Goal: Navigation & Orientation: Find specific page/section

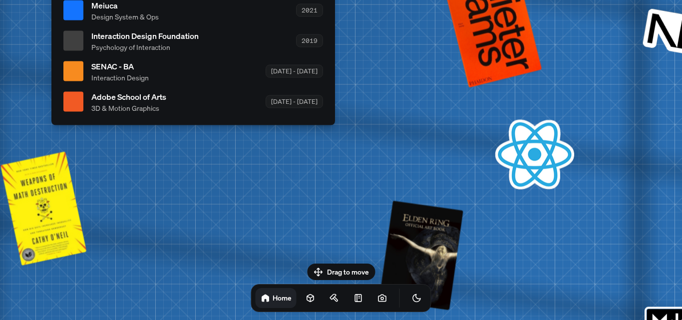
drag, startPoint x: 193, startPoint y: 208, endPoint x: 0, endPoint y: 108, distance: 216.9
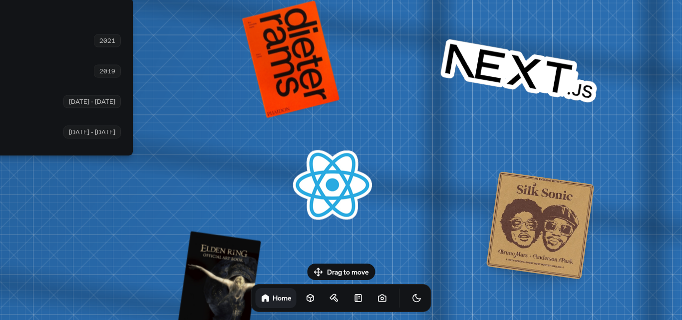
drag, startPoint x: 643, startPoint y: 143, endPoint x: 427, endPoint y: 146, distance: 216.6
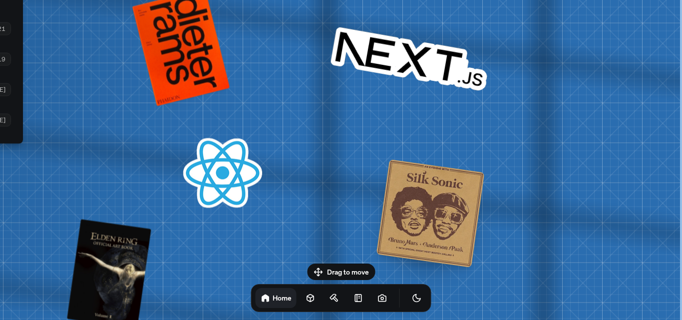
drag, startPoint x: 681, startPoint y: 158, endPoint x: 403, endPoint y: 152, distance: 278.5
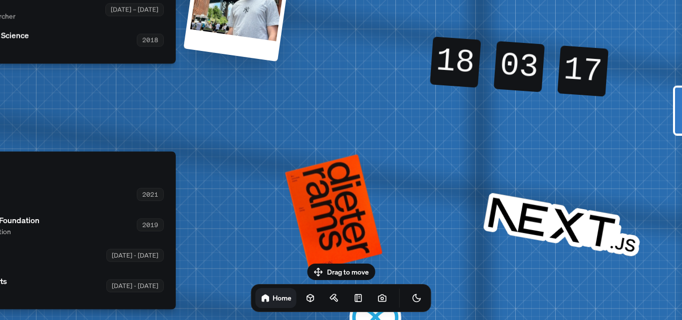
drag, startPoint x: 412, startPoint y: 153, endPoint x: 562, endPoint y: 314, distance: 220.6
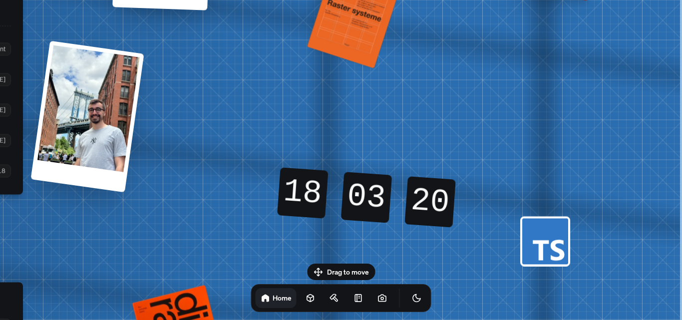
drag, startPoint x: 536, startPoint y: 58, endPoint x: 295, endPoint y: 177, distance: 268.6
click at [295, 177] on div "18 18 18 18 03 03 03 03 19 20 20 19" at bounding box center [366, 197] width 179 height 60
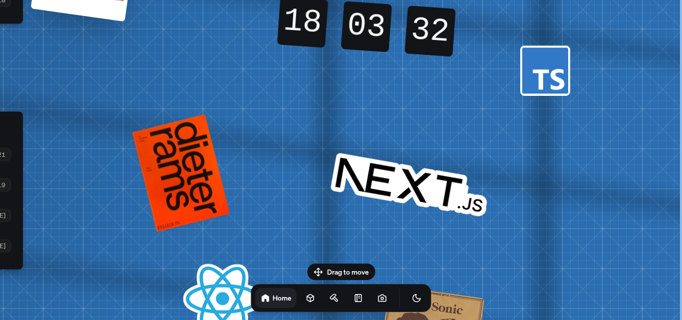
drag, startPoint x: 528, startPoint y: 199, endPoint x: 368, endPoint y: 7, distance: 249.3
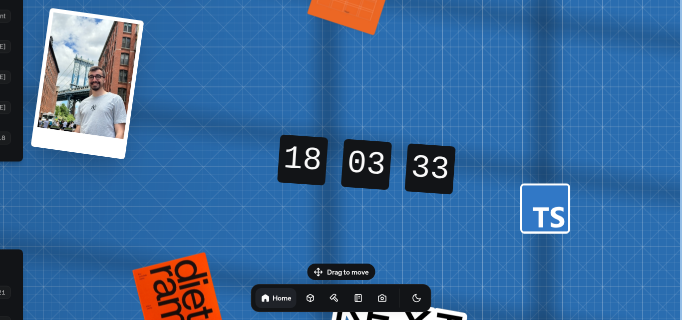
drag, startPoint x: 462, startPoint y: 220, endPoint x: 452, endPoint y: 302, distance: 83.0
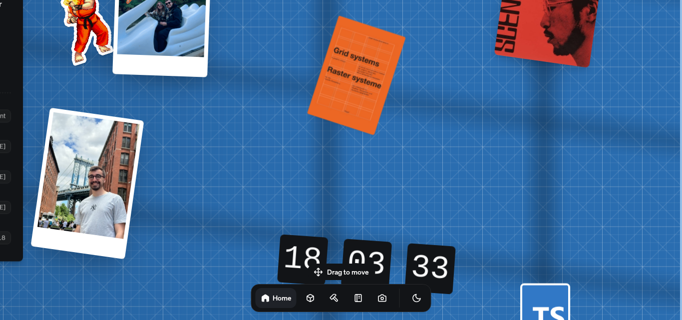
drag, startPoint x: 468, startPoint y: 149, endPoint x: 450, endPoint y: 217, distance: 70.3
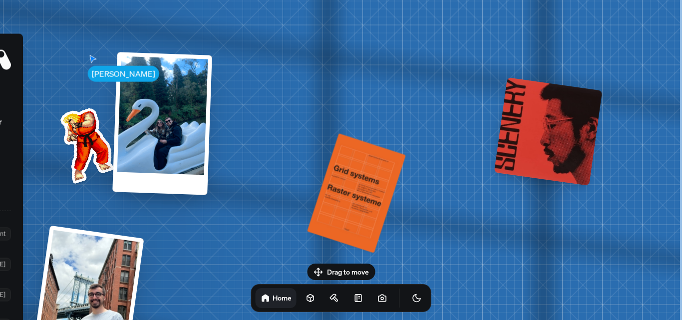
drag, startPoint x: 441, startPoint y: 129, endPoint x: 397, endPoint y: 137, distance: 44.1
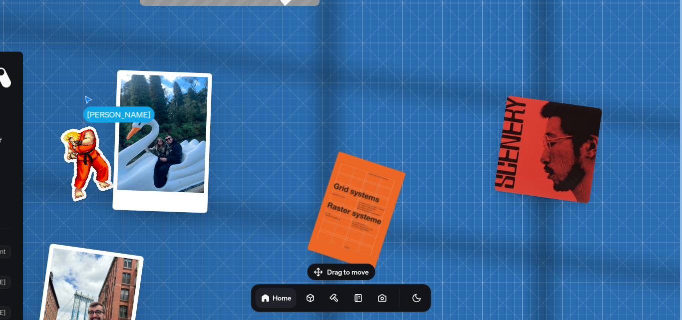
drag, startPoint x: 342, startPoint y: 180, endPoint x: 361, endPoint y: 128, distance: 54.6
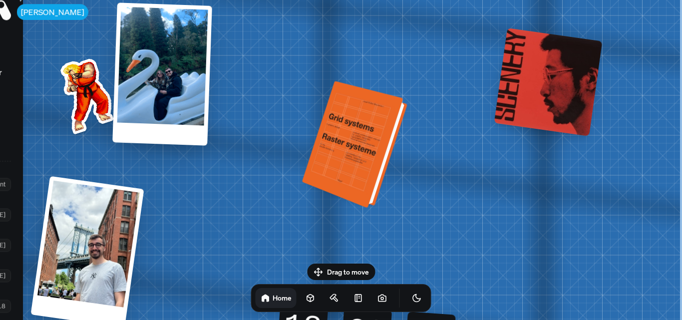
drag, startPoint x: 367, startPoint y: 206, endPoint x: 370, endPoint y: 139, distance: 66.9
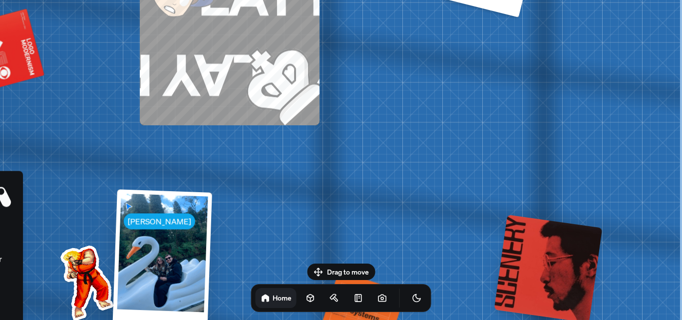
drag, startPoint x: 275, startPoint y: 39, endPoint x: 249, endPoint y: 228, distance: 190.9
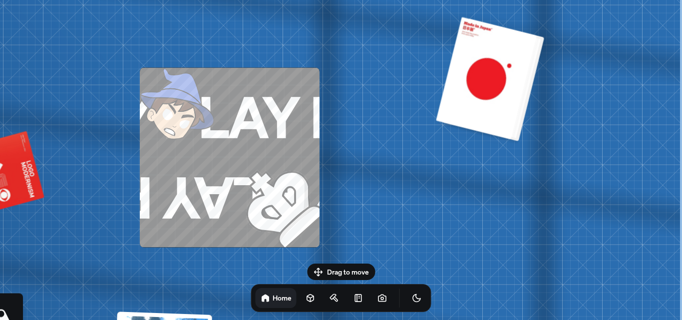
click at [485, 86] on div at bounding box center [490, 78] width 101 height 122
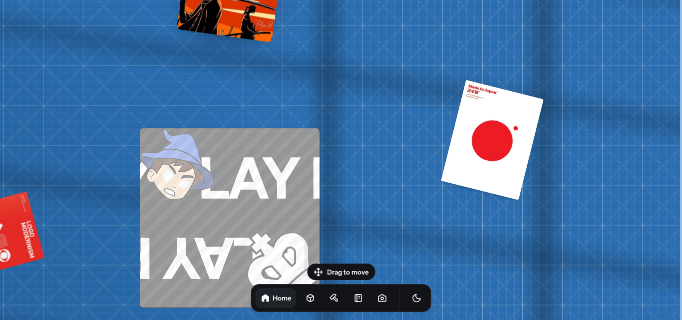
drag, startPoint x: 360, startPoint y: 48, endPoint x: 328, endPoint y: 175, distance: 130.7
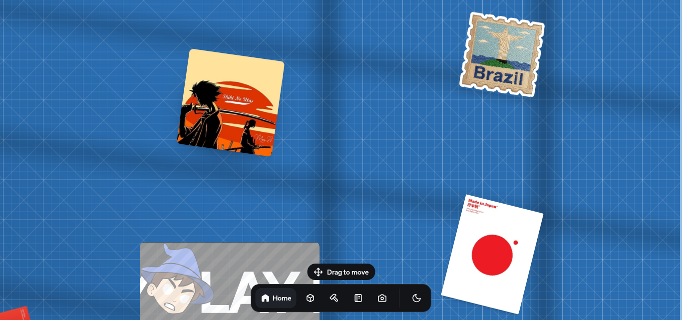
drag, startPoint x: 635, startPoint y: 48, endPoint x: 455, endPoint y: 125, distance: 195.4
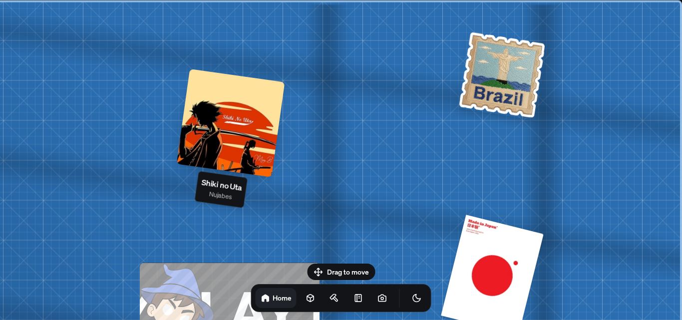
drag, startPoint x: 284, startPoint y: 122, endPoint x: 224, endPoint y: 165, distance: 74.4
drag, startPoint x: 497, startPoint y: 56, endPoint x: 477, endPoint y: 85, distance: 35.2
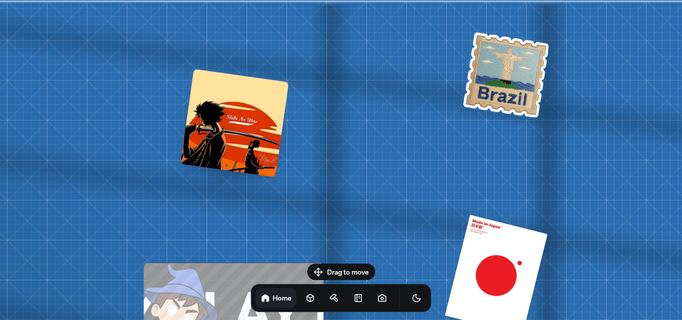
drag, startPoint x: 422, startPoint y: 35, endPoint x: 426, endPoint y: 91, distance: 56.0
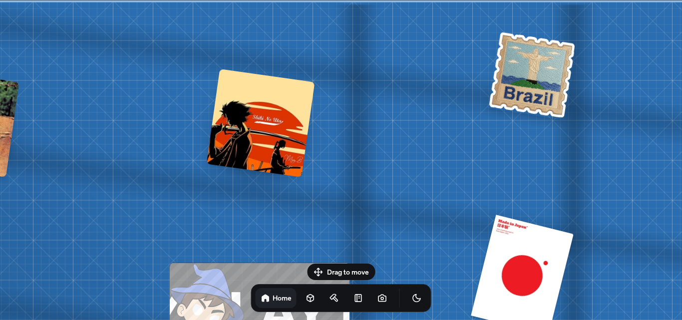
drag, startPoint x: 298, startPoint y: 34, endPoint x: 601, endPoint y: 45, distance: 303.0
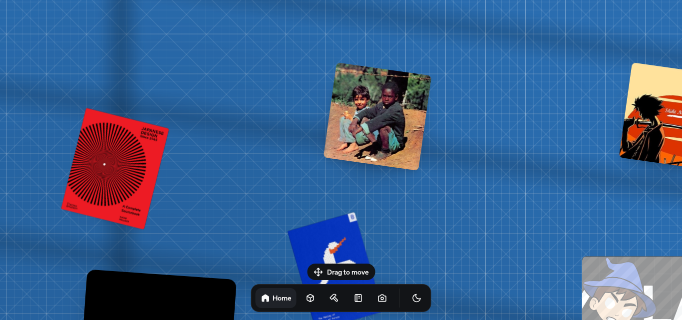
drag, startPoint x: 378, startPoint y: 54, endPoint x: 518, endPoint y: 46, distance: 140.5
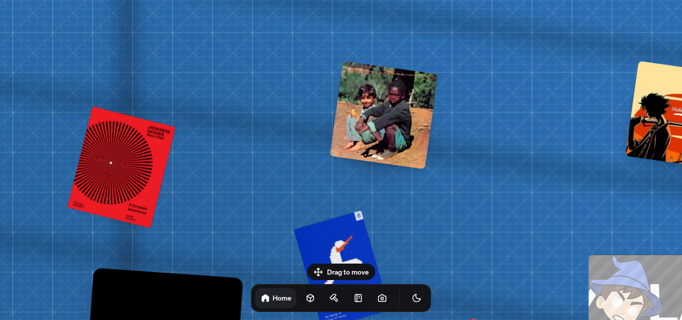
drag, startPoint x: 232, startPoint y: 57, endPoint x: 437, endPoint y: 47, distance: 204.8
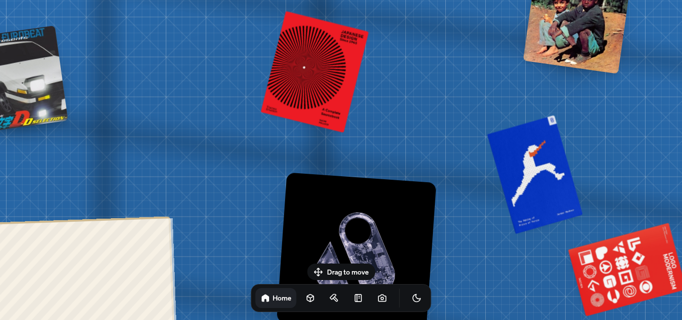
drag, startPoint x: 356, startPoint y: 132, endPoint x: 358, endPoint y: -7, distance: 138.7
click at [358, 0] on html "[PERSON_NAME] [PERSON_NAME] Design Engineer Welcome to my space on the internet…" at bounding box center [341, 0] width 682 height 0
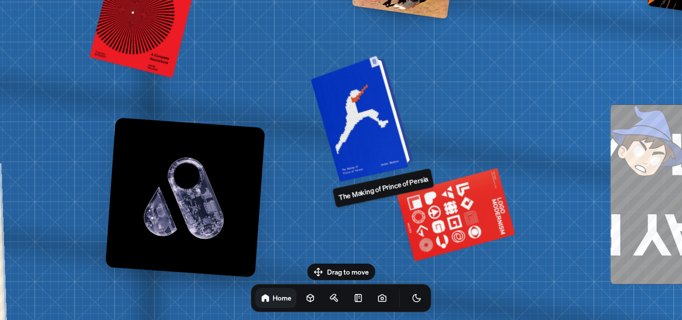
drag, startPoint x: 539, startPoint y: 124, endPoint x: 358, endPoint y: 123, distance: 181.6
click at [358, 123] on div at bounding box center [363, 117] width 95 height 122
click at [357, 120] on div at bounding box center [363, 117] width 95 height 122
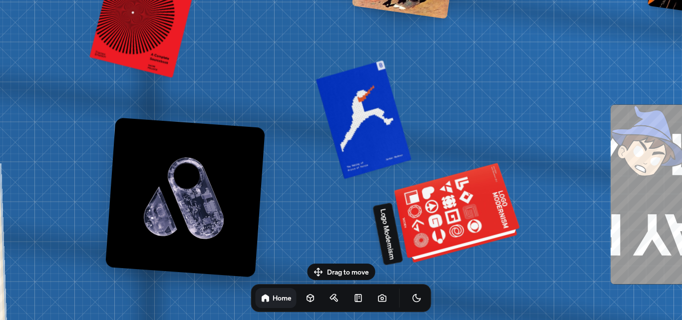
click at [440, 232] on div at bounding box center [457, 214] width 121 height 92
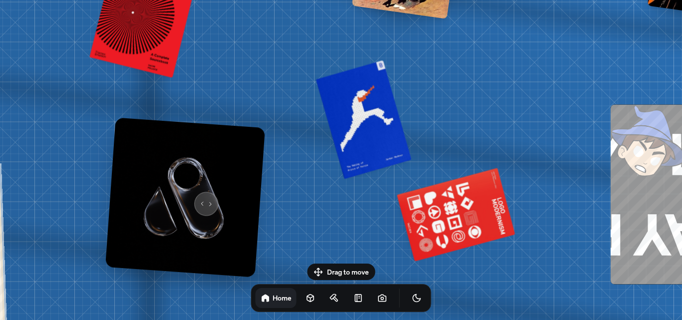
click at [202, 197] on img at bounding box center [185, 197] width 160 height 160
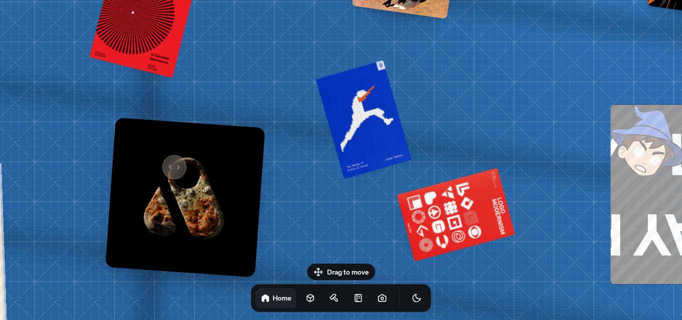
click at [167, 163] on img at bounding box center [185, 197] width 160 height 160
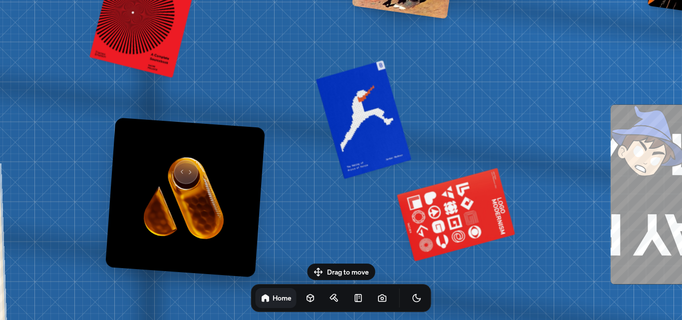
click at [179, 167] on img at bounding box center [185, 197] width 160 height 160
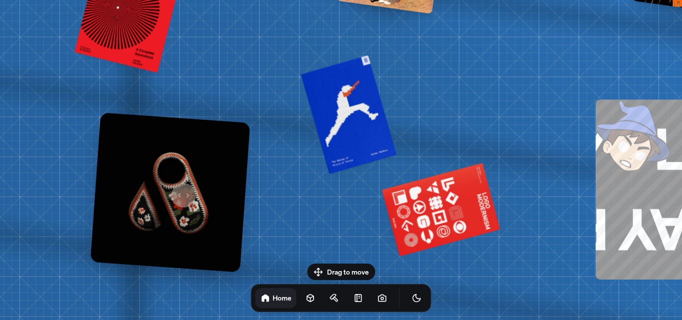
drag, startPoint x: 193, startPoint y: 192, endPoint x: 178, endPoint y: 189, distance: 15.2
click at [178, 189] on img at bounding box center [170, 192] width 160 height 160
click at [177, 177] on img at bounding box center [170, 192] width 160 height 160
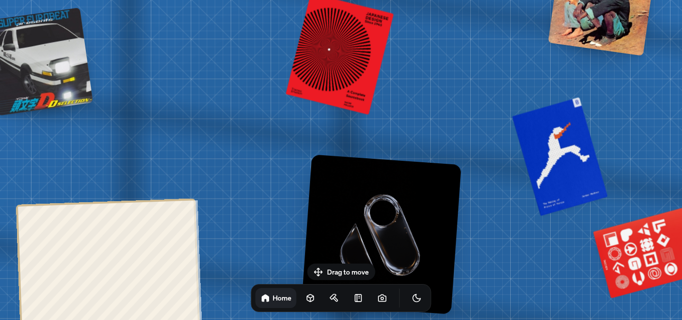
drag, startPoint x: 229, startPoint y: 102, endPoint x: 463, endPoint y: 146, distance: 238.7
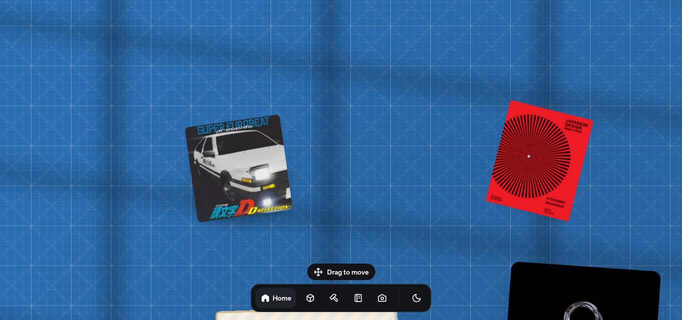
drag, startPoint x: 133, startPoint y: 86, endPoint x: 267, endPoint y: 181, distance: 164.3
click at [267, 181] on div at bounding box center [239, 168] width 108 height 108
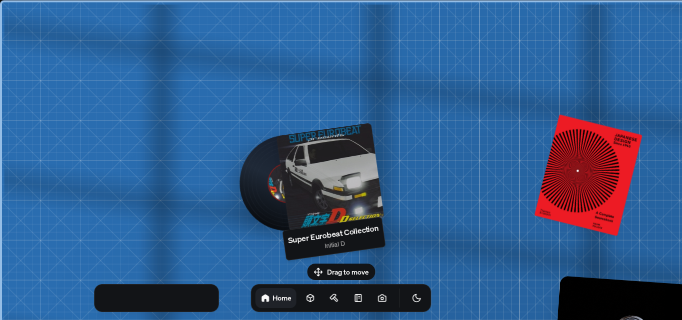
drag, startPoint x: 164, startPoint y: 69, endPoint x: 304, endPoint y: 140, distance: 156.9
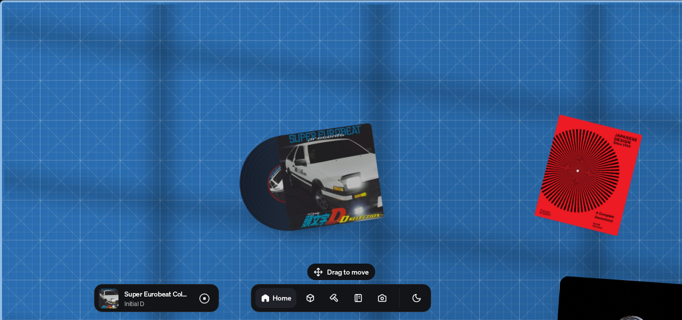
drag, startPoint x: 180, startPoint y: 103, endPoint x: 428, endPoint y: 168, distance: 255.8
drag, startPoint x: 69, startPoint y: 58, endPoint x: 152, endPoint y: 120, distance: 103.7
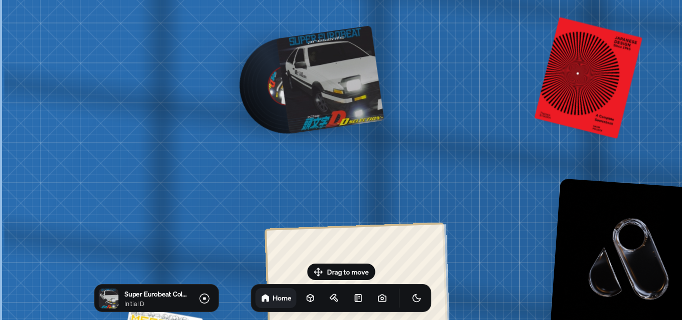
drag, startPoint x: 154, startPoint y: 138, endPoint x: 169, endPoint y: 41, distance: 98.4
click at [205, 296] on icon at bounding box center [204, 298] width 12 height 12
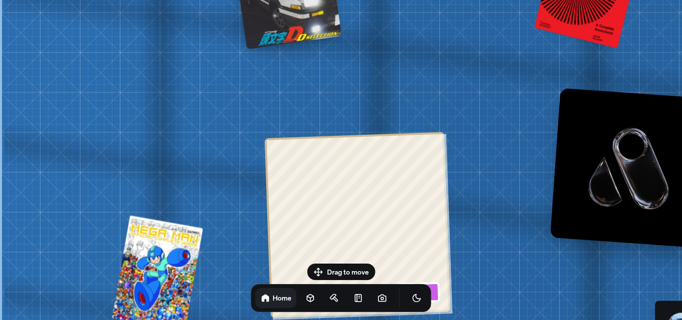
drag, startPoint x: 255, startPoint y: 192, endPoint x: 290, endPoint y: 102, distance: 96.8
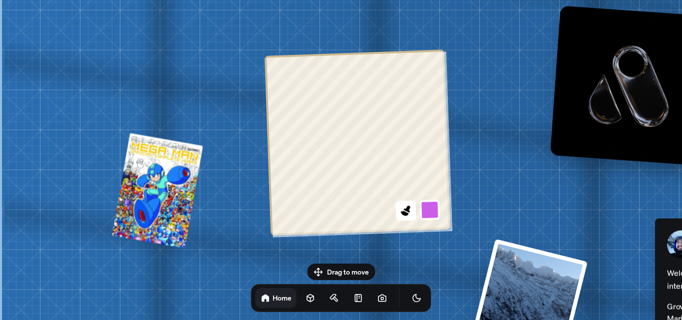
drag, startPoint x: 137, startPoint y: 147, endPoint x: 213, endPoint y: 50, distance: 122.7
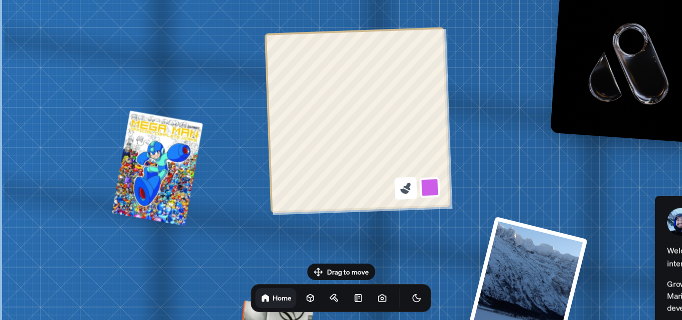
click at [410, 186] on icon at bounding box center [406, 186] width 7 height 8
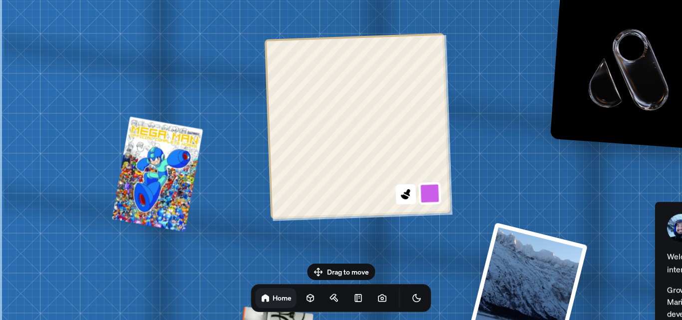
click at [429, 194] on button at bounding box center [429, 193] width 23 height 23
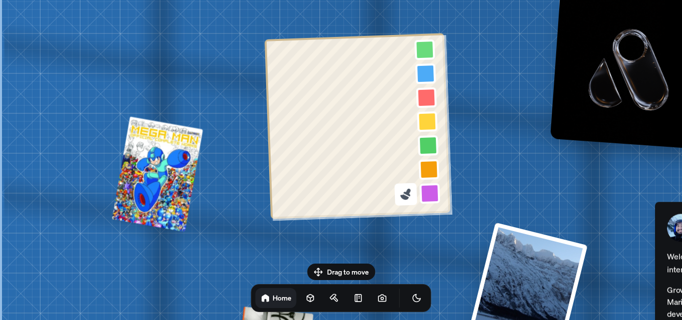
click at [412, 197] on icon at bounding box center [405, 193] width 13 height 13
click at [427, 75] on button at bounding box center [425, 73] width 23 height 23
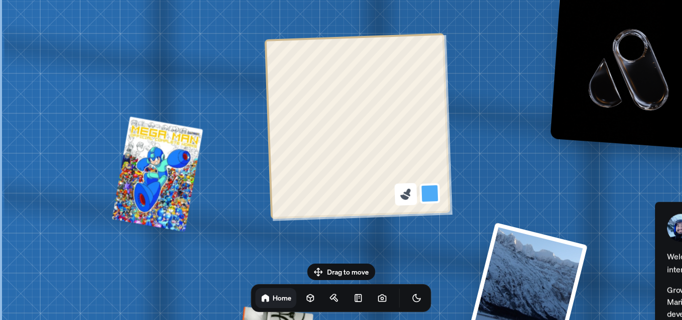
click at [397, 194] on button at bounding box center [405, 194] width 23 height 23
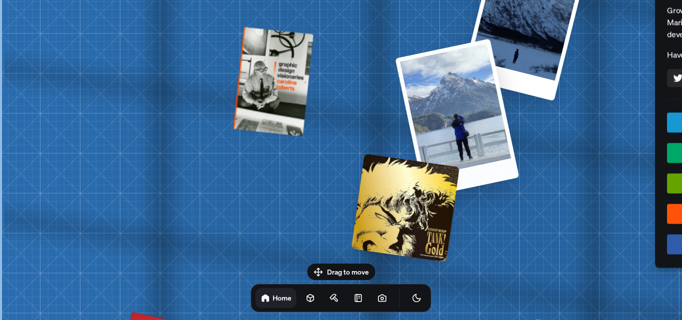
drag, startPoint x: 589, startPoint y: 214, endPoint x: 474, endPoint y: 95, distance: 165.1
click at [474, 95] on div at bounding box center [457, 117] width 124 height 159
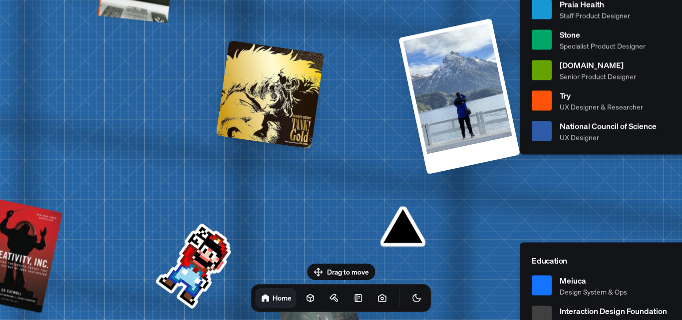
drag, startPoint x: 439, startPoint y: 223, endPoint x: 303, endPoint y: 110, distance: 176.4
click at [303, 110] on div at bounding box center [270, 94] width 108 height 108
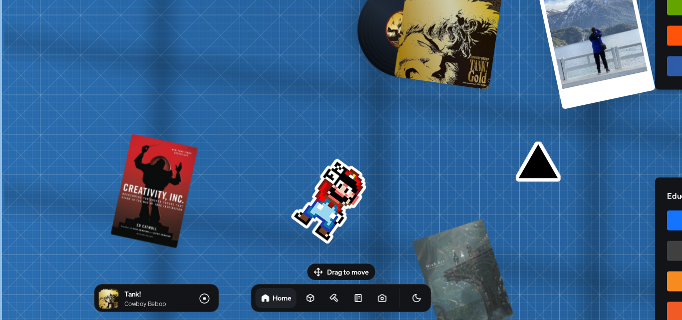
drag, startPoint x: 327, startPoint y: 189, endPoint x: 473, endPoint y: 134, distance: 156.6
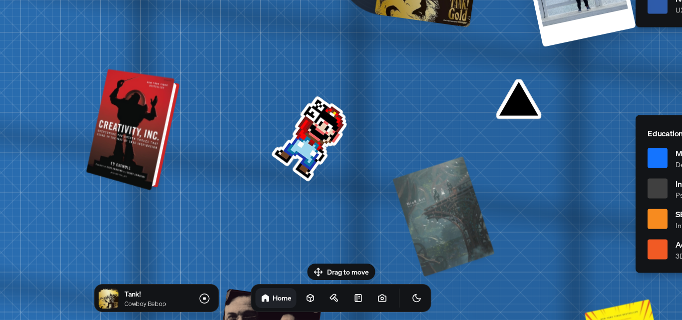
drag, startPoint x: 166, startPoint y: 189, endPoint x: 146, endPoint y: 125, distance: 67.4
click at [146, 125] on div at bounding box center [134, 129] width 86 height 117
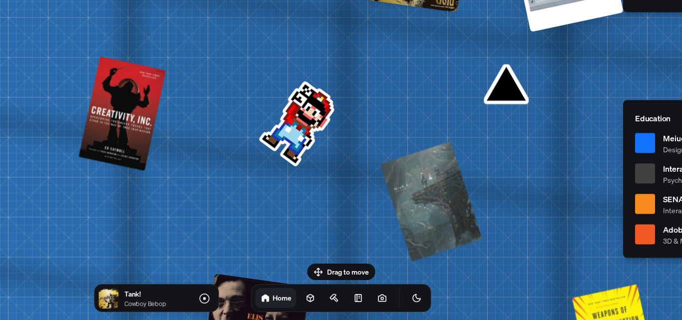
drag, startPoint x: 281, startPoint y: 143, endPoint x: 261, endPoint y: 123, distance: 28.6
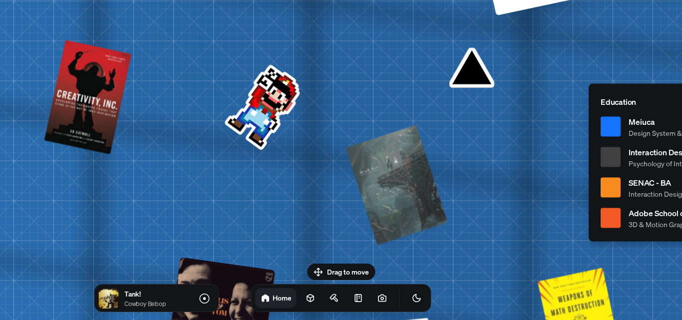
drag, startPoint x: 469, startPoint y: 74, endPoint x: 428, endPoint y: 74, distance: 41.4
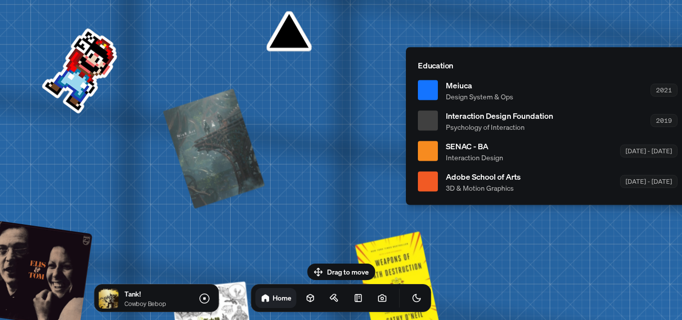
drag, startPoint x: 456, startPoint y: 156, endPoint x: 306, endPoint y: 114, distance: 155.1
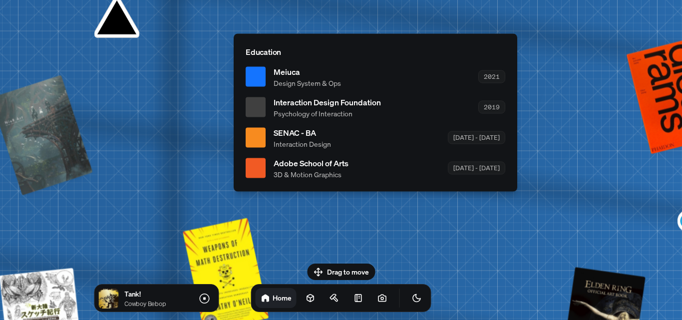
drag, startPoint x: 537, startPoint y: 237, endPoint x: 427, endPoint y: 84, distance: 188.0
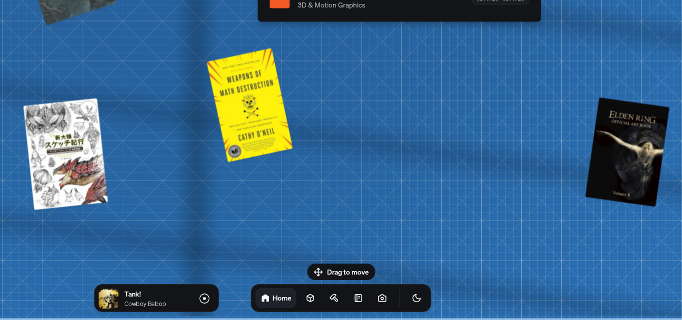
drag, startPoint x: 402, startPoint y: 162, endPoint x: 473, endPoint y: 82, distance: 107.1
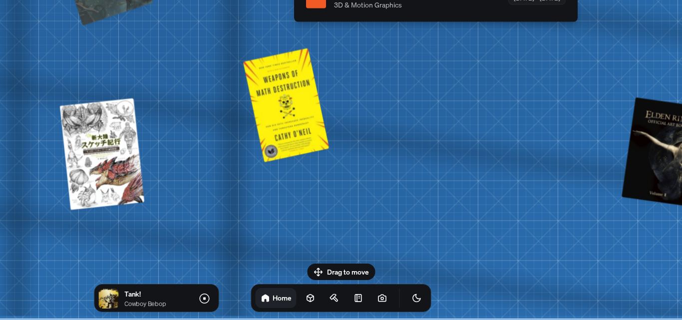
drag, startPoint x: 119, startPoint y: 180, endPoint x: 112, endPoint y: 179, distance: 7.0
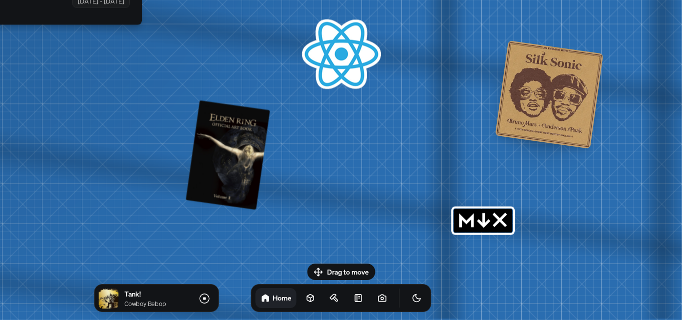
drag, startPoint x: 311, startPoint y: 194, endPoint x: 225, endPoint y: 201, distance: 86.6
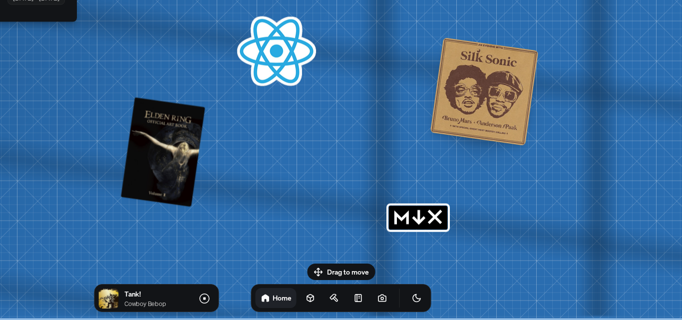
drag, startPoint x: 346, startPoint y: 268, endPoint x: 332, endPoint y: 196, distance: 74.2
click at [332, 0] on body "[PERSON_NAME] [PERSON_NAME] Design Engineer Welcome to my space on the internet…" at bounding box center [341, 0] width 682 height 0
click at [305, 300] on icon at bounding box center [310, 298] width 10 height 10
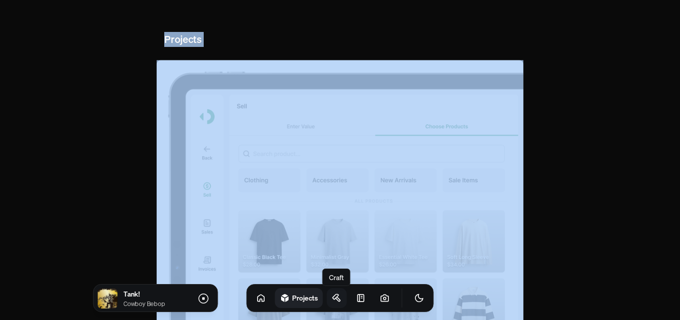
click at [331, 296] on link at bounding box center [337, 298] width 20 height 20
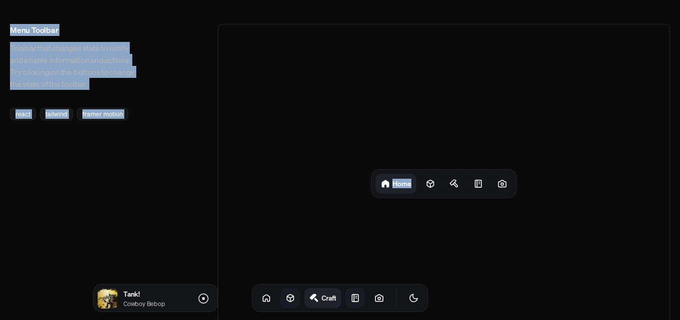
click at [352, 295] on icon at bounding box center [355, 297] width 6 height 7
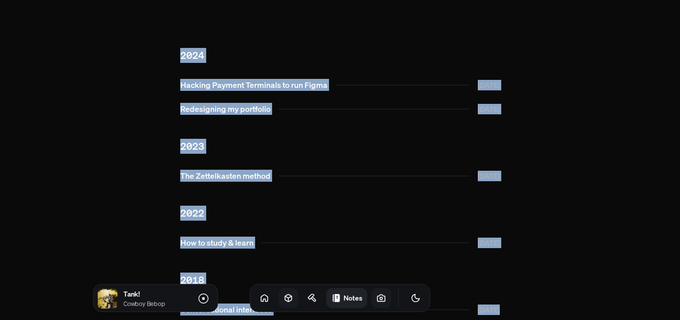
click at [376, 298] on icon at bounding box center [381, 298] width 10 height 10
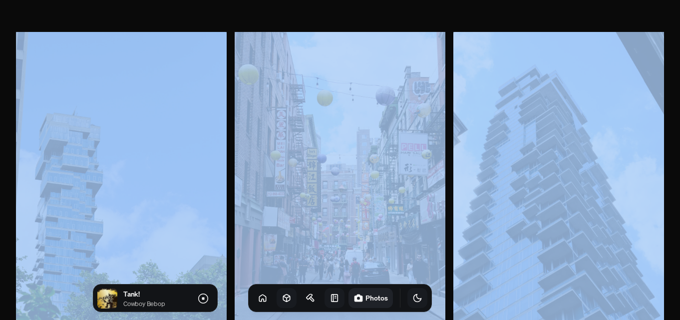
drag, startPoint x: 400, startPoint y: 294, endPoint x: 405, endPoint y: 309, distance: 15.9
click at [412, 294] on icon "Toggle Theme" at bounding box center [417, 298] width 10 height 10
drag, startPoint x: 431, startPoint y: 291, endPoint x: 431, endPoint y: 304, distance: 12.5
click at [0, 0] on button "Toggle Audio" at bounding box center [0, 0] width 0 height 0
